Goal: Task Accomplishment & Management: Complete application form

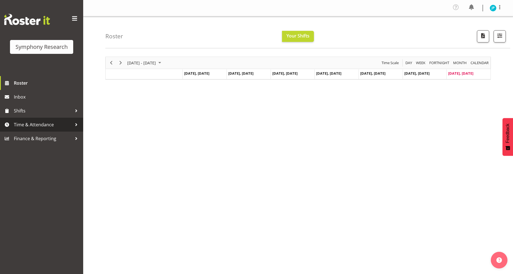
click at [38, 128] on span "Time & Attendance" at bounding box center [43, 124] width 58 height 8
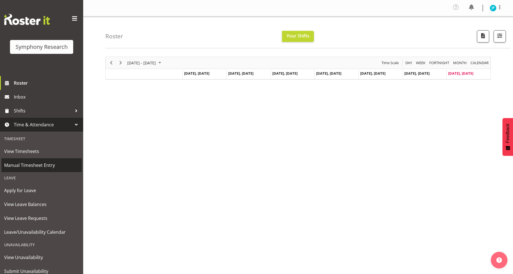
click at [51, 165] on span "Manual Timesheet Entry" at bounding box center [41, 165] width 75 height 8
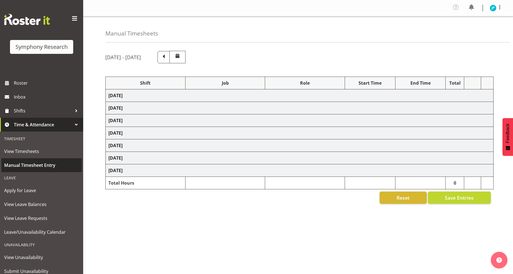
select select "41604"
select select "10527"
select select "47"
select select "41604"
select select "10527"
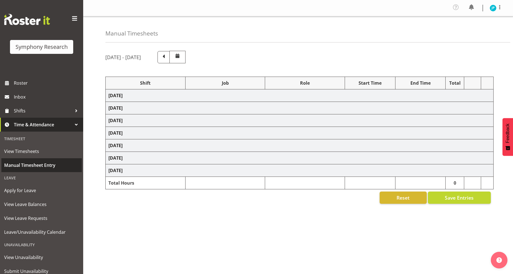
select select "47"
select select "41604"
select select "10527"
select select "47"
select select "41604"
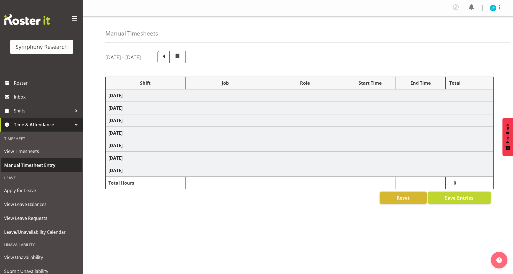
select select "10527"
select select "47"
select select "41604"
select select "10527"
select select "47"
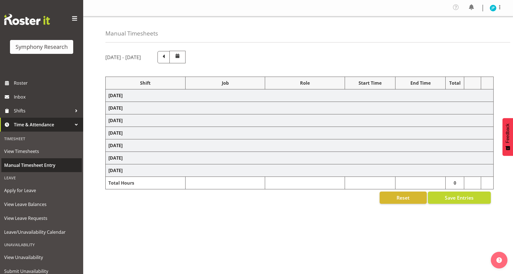
select select "10587"
select select "47"
select select "10527"
select select "47"
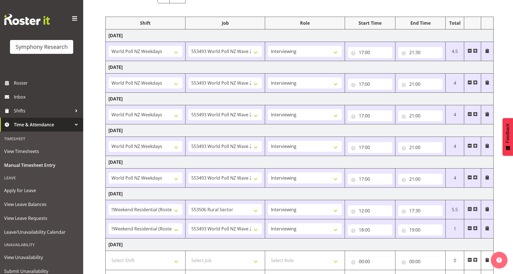
scroll to position [92, 0]
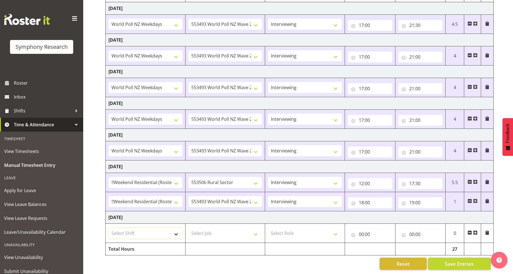
click at [178, 232] on select "Select Shift !!Weekend Residential (Roster IT Shift Label) *Business 9/10am ~ 4…" at bounding box center [145, 232] width 74 height 11
select select "17154"
click at [108, 227] on select "Select Shift !!Weekend Residential (Roster IT Shift Label) *Business 9/10am ~ 4…" at bounding box center [145, 232] width 74 height 11
click at [258, 233] on select "Select Job 550060 IF Admin 553492 World Poll Aus Wave 2 Main 2025 553493 World …" at bounding box center [225, 232] width 74 height 11
select select "10536"
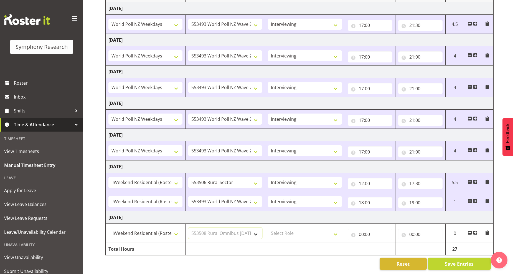
click at [188, 227] on select "Select Job 550060 IF Admin 553492 World Poll Aus Wave 2 Main 2025 553493 World …" at bounding box center [225, 232] width 74 height 11
click at [334, 228] on select "Select Role Briefing Interviewing" at bounding box center [305, 232] width 74 height 11
select select "47"
click at [268, 227] on select "Select Role Briefing Interviewing" at bounding box center [305, 232] width 74 height 11
click at [366, 229] on input "00:00" at bounding box center [370, 233] width 45 height 11
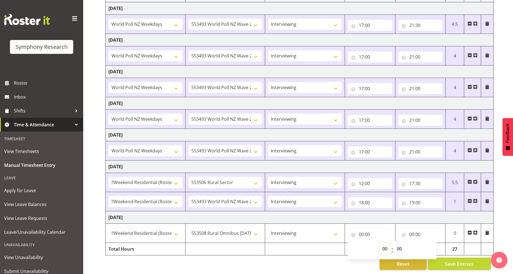
click at [386, 243] on select "00 01 02 03 04 05 06 07 08 09 10 11 12 13 14 15 16 17 18 19 20 21 22 23" at bounding box center [385, 248] width 12 height 11
select select "12"
click at [379, 243] on select "00 01 02 03 04 05 06 07 08 09 10 11 12 13 14 15 16 17 18 19 20 21 22 23" at bounding box center [385, 248] width 12 height 11
type input "12:00"
click at [422, 228] on input "00:00" at bounding box center [420, 233] width 45 height 11
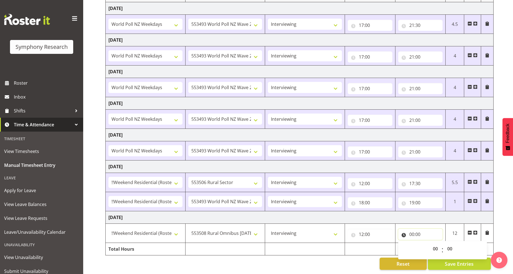
click at [417, 229] on input "00:00" at bounding box center [420, 233] width 45 height 11
click at [419, 228] on input "00:00" at bounding box center [420, 233] width 45 height 11
click at [436, 243] on select "00 01 02 03 04 05 06 07 08 09 10 11 12 13 14 15 16 17 18 19 20 21 22 23" at bounding box center [436, 248] width 12 height 11
select select "14"
click at [430, 243] on select "00 01 02 03 04 05 06 07 08 09 10 11 12 13 14 15 16 17 18 19 20 21 22 23" at bounding box center [436, 248] width 12 height 11
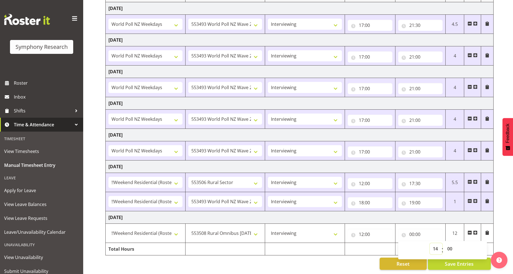
type input "14:00"
click at [474, 230] on span at bounding box center [475, 232] width 4 height 4
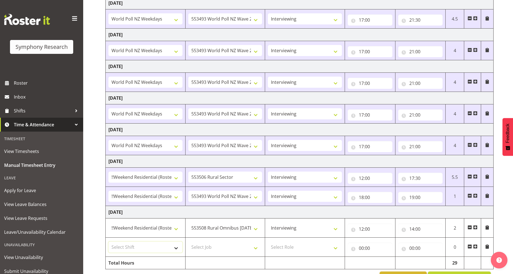
click at [174, 252] on select "Select Shift !!Weekend Residential (Roster IT Shift Label) *Business 9/10am ~ 4…" at bounding box center [145, 246] width 74 height 11
select select "17154"
click at [108, 242] on select "Select Shift !!Weekend Residential (Roster IT Shift Label) *Business 9/10am ~ 4…" at bounding box center [145, 246] width 74 height 11
click at [253, 247] on select "Select Job 550060 IF Admin 553492 World Poll Aus Wave 2 Main 2025 553493 World …" at bounding box center [225, 246] width 74 height 11
select select "10527"
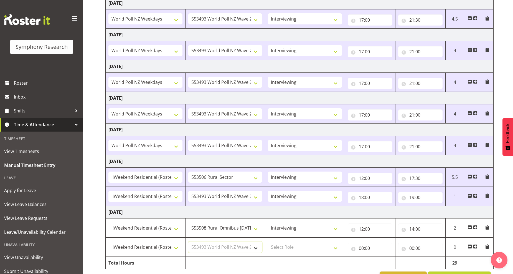
click at [188, 242] on select "Select Job 550060 IF Admin 553492 World Poll Aus Wave 2 Main 2025 553493 World …" at bounding box center [225, 246] width 74 height 11
click at [308, 245] on select "Select Role Briefing Interviewing" at bounding box center [305, 246] width 74 height 11
select select "47"
click at [268, 242] on select "Select Role Briefing Interviewing" at bounding box center [305, 246] width 74 height 11
click at [362, 248] on input "00:00" at bounding box center [370, 247] width 45 height 11
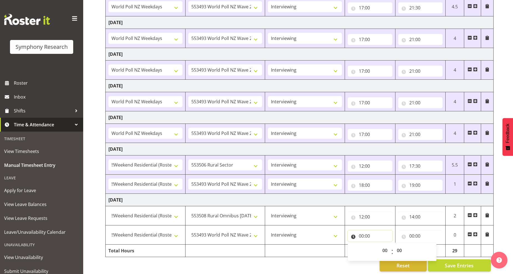
scroll to position [111, 0]
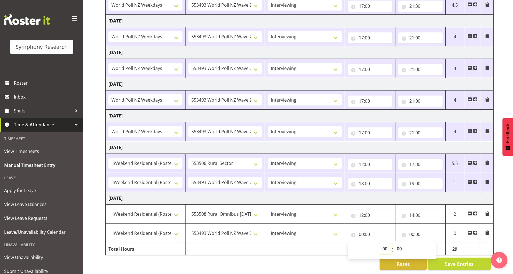
click at [383, 244] on select "00 01 02 03 04 05 06 07 08 09 10 11 12 13 14 15 16 17 18 19 20 21 22 23" at bounding box center [385, 248] width 12 height 11
select select "14"
click at [379, 243] on select "00 01 02 03 04 05 06 07 08 09 10 11 12 13 14 15 16 17 18 19 20 21 22 23" at bounding box center [385, 248] width 12 height 11
type input "14:00"
click at [420, 228] on input "00:00" at bounding box center [420, 233] width 45 height 11
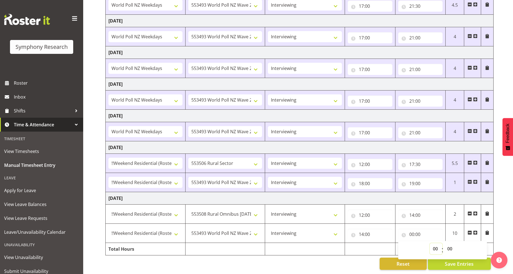
click at [433, 245] on select "00 01 02 03 04 05 06 07 08 09 10 11 12 13 14 15 16 17 18 19 20 21 22 23" at bounding box center [436, 248] width 12 height 11
select select "19"
click at [430, 243] on select "00 01 02 03 04 05 06 07 08 09 10 11 12 13 14 15 16 17 18 19 20 21 22 23" at bounding box center [436, 248] width 12 height 11
type input "19:00"
click at [290, 257] on div "Reset Save Entries" at bounding box center [297, 263] width 385 height 12
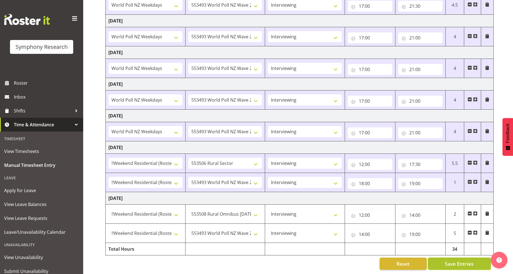
click at [455, 260] on span "Save Entries" at bounding box center [459, 263] width 29 height 7
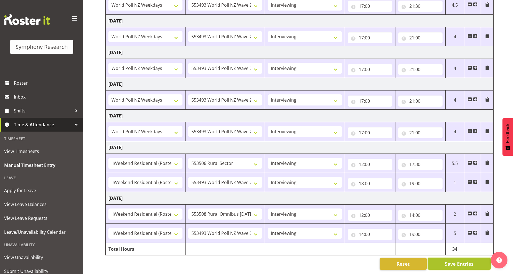
click at [454, 260] on span "Save Entries" at bounding box center [459, 263] width 29 height 7
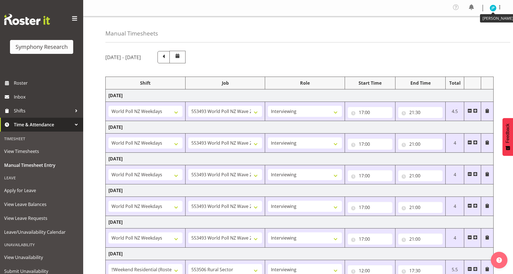
click at [494, 9] on img at bounding box center [492, 8] width 7 height 7
click at [473, 32] on link "Log Out" at bounding box center [476, 30] width 53 height 10
